Goal: Complete application form: Complete application form

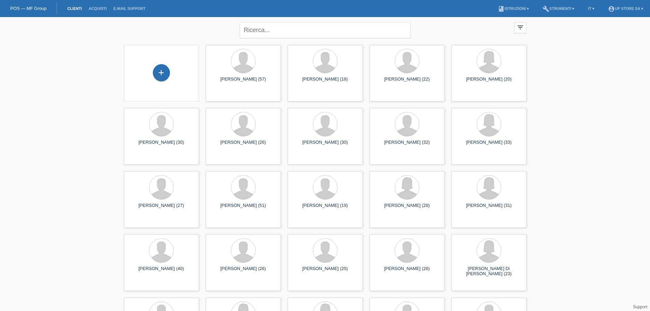
click at [188, 75] on div "+" at bounding box center [161, 73] width 64 height 18
click at [159, 73] on div "+" at bounding box center [161, 72] width 17 height 17
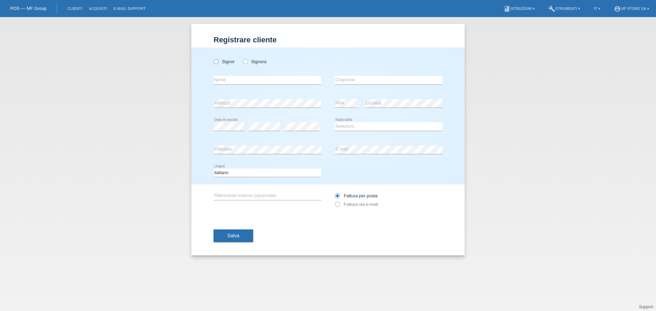
click at [225, 60] on label "Signor" at bounding box center [223, 61] width 21 height 5
click at [218, 60] on input "Signor" at bounding box center [215, 61] width 4 height 4
radio input "true"
click at [225, 76] on input "text" at bounding box center [267, 80] width 108 height 9
type input "Diego"
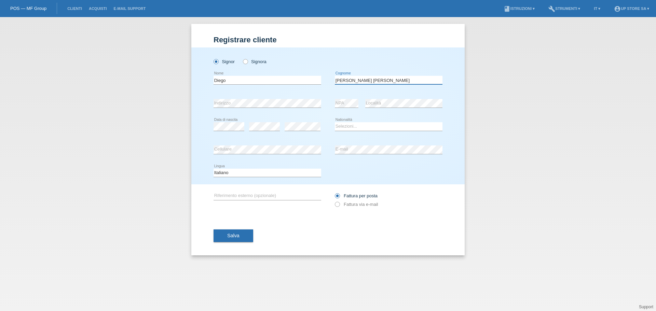
type input "[PERSON_NAME]"
click at [359, 124] on select "Selezioni... Svizzera Austria Germania Liechtenstein ------------ Afghanistan A…" at bounding box center [389, 126] width 108 height 8
select select "CH"
click at [335, 122] on select "Selezioni... Svizzera Austria Germania Liechtenstein ------------ Afghanistan A…" at bounding box center [389, 126] width 108 height 8
click at [334, 201] on icon at bounding box center [334, 201] width 0 height 0
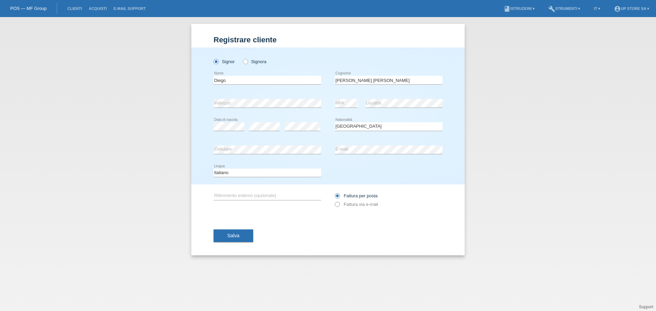
click at [334, 201] on icon at bounding box center [334, 201] width 0 height 0
click at [361, 205] on label "Fattura via e-mail" at bounding box center [356, 204] width 43 height 5
click at [334, 201] on icon at bounding box center [334, 201] width 0 height 0
click at [344, 204] on label "Fattura via e-mail" at bounding box center [356, 204] width 43 height 5
click at [346, 204] on label "Fattura via e-mail" at bounding box center [356, 204] width 43 height 5
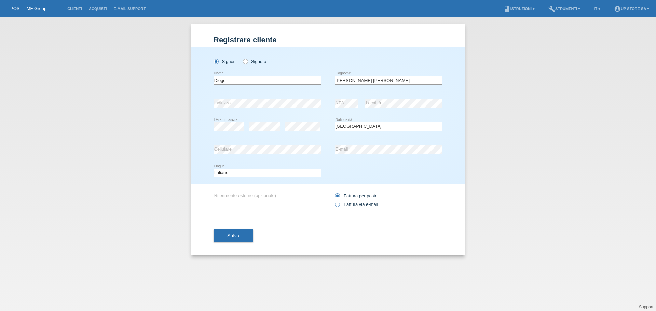
click at [339, 204] on input "Fattura via e-mail" at bounding box center [337, 206] width 4 height 9
radio input "true"
click at [235, 235] on span "Salva" at bounding box center [233, 235] width 12 height 5
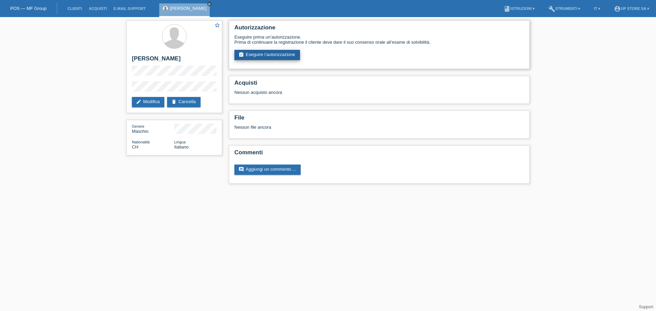
click at [295, 53] on link "assignment_turned_in Eseguire l’autorizzazione" at bounding box center [267, 55] width 66 height 10
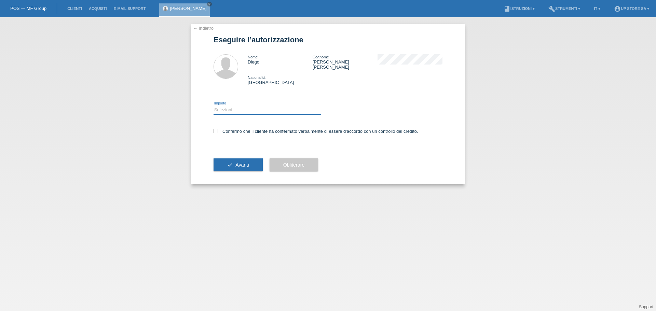
click at [263, 108] on select "Selezioni CHF 1.00 - CHF 499.00 CHF 500.00 - CHF 1'999.00 CHF 2'000.00 - CHF 6'…" at bounding box center [267, 110] width 108 height 8
select select "3"
click at [213, 106] on select "Selezioni CHF 1.00 - CHF 499.00 CHF 500.00 - CHF 1'999.00 CHF 2'000.00 - CHF 6'…" at bounding box center [267, 110] width 108 height 8
click at [231, 129] on div "Confermo che il cliente ha confermato verbalmente di essere d'accordo con un co…" at bounding box center [327, 133] width 229 height 23
click at [214, 129] on icon at bounding box center [215, 131] width 4 height 4
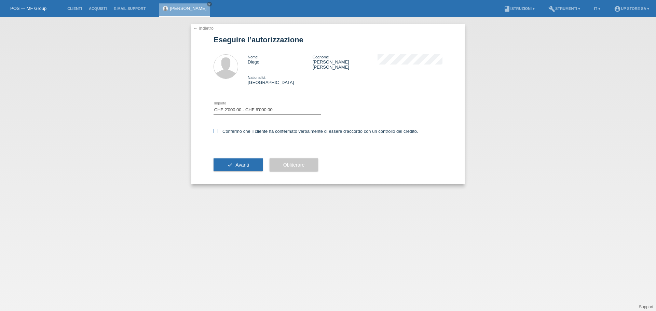
click at [214, 129] on input "Confermo che il cliente ha confermato verbalmente di essere d'accordo con un co…" at bounding box center [215, 131] width 4 height 4
checkbox input "true"
click at [235, 158] on button "check Avanti" at bounding box center [237, 164] width 49 height 13
